Goal: Check status: Check status

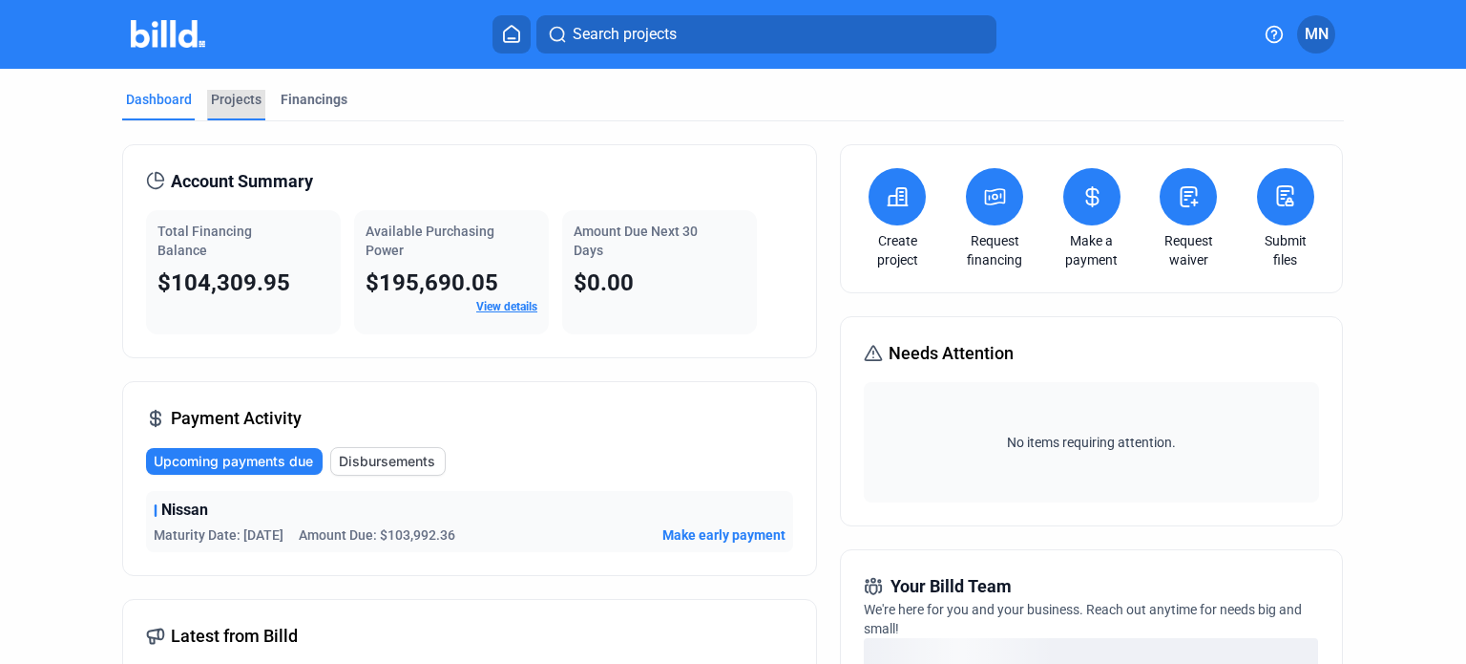
click at [229, 108] on div "Projects" at bounding box center [236, 99] width 51 height 19
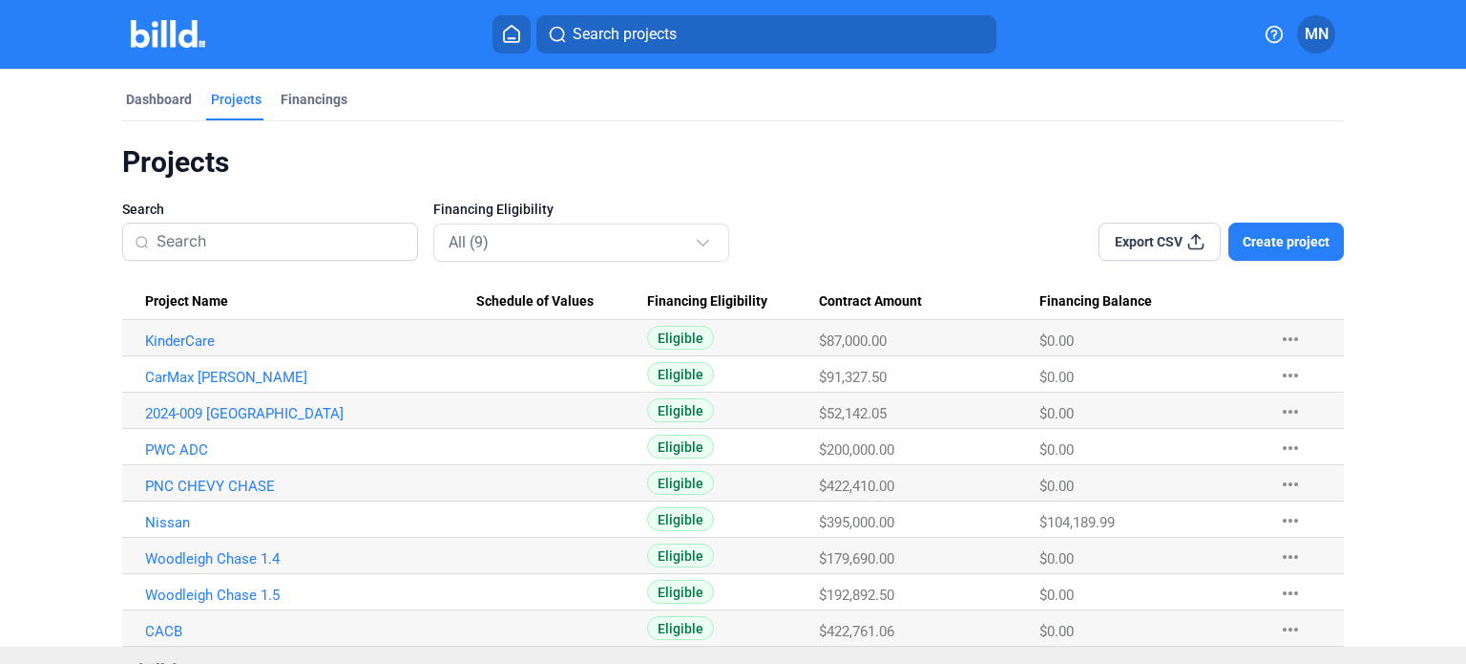
click at [300, 84] on mat-tab-group "Dashboard Projects Financings Projects Search Financing Eligibility All (9) Exp…" at bounding box center [733, 358] width 1222 height 578
click at [299, 92] on div "Financings" at bounding box center [314, 99] width 67 height 19
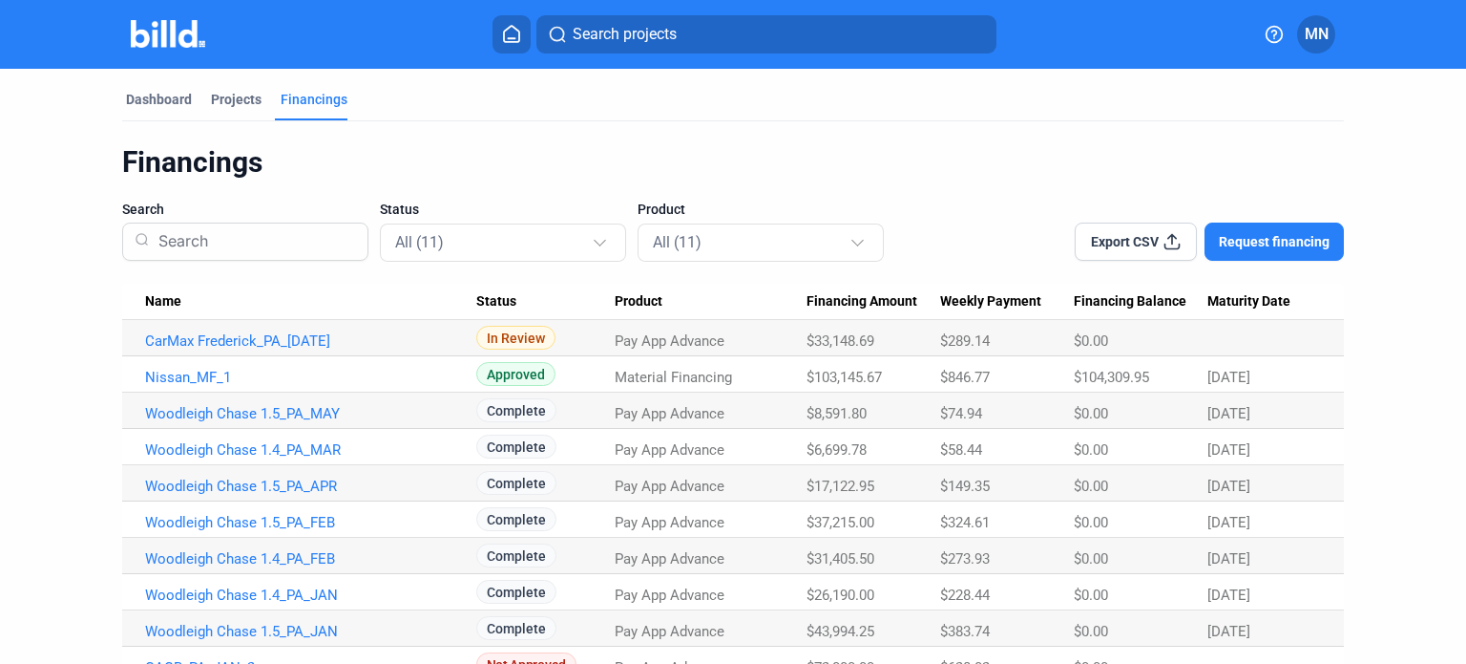
drag, startPoint x: 555, startPoint y: 339, endPoint x: 1268, endPoint y: 347, distance: 713.2
click at [1268, 347] on tr "CarMax Frederick_PA_JUL In Review Pay App Advance $33,148.69 $289.14 $0.00" at bounding box center [733, 338] width 1222 height 36
click at [1253, 335] on Date at bounding box center [1276, 338] width 137 height 36
